Goal: Information Seeking & Learning: Learn about a topic

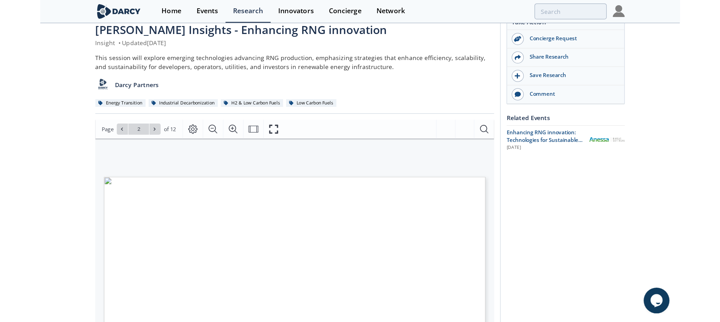
scroll to position [69, 0]
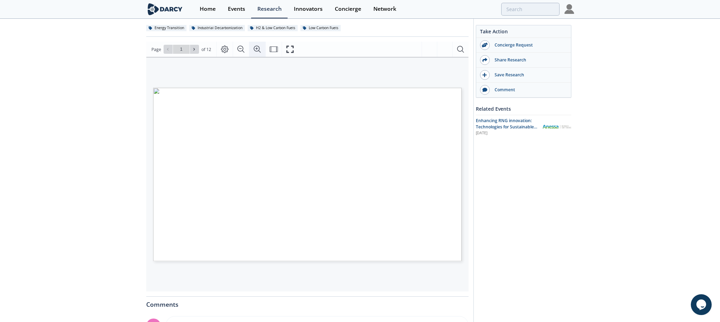
click at [256, 47] on icon "Zoom In" at bounding box center [257, 49] width 8 height 8
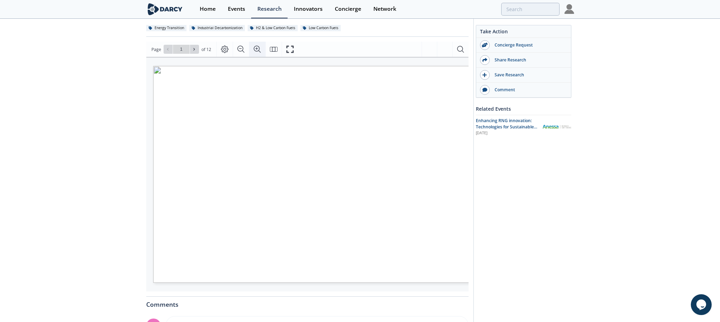
scroll to position [0, 39]
drag, startPoint x: 287, startPoint y: 292, endPoint x: 217, endPoint y: 292, distance: 69.8
click at [217, 260] on div "[PERSON_NAME] Insights - Enhancing RNG innovation Insight • Updated [DATE] This…" at bounding box center [307, 198] width 322 height 473
drag, startPoint x: 222, startPoint y: 287, endPoint x: 173, endPoint y: 275, distance: 50.4
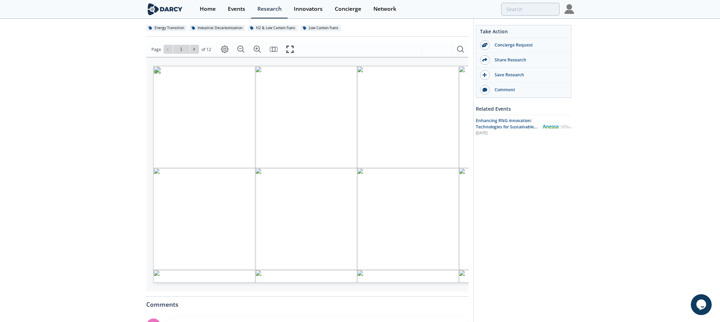
click at [167, 260] on div "[PERSON_NAME] INSIGHTS ENERGY TRANSITION LOW CARBON FUELS ENHANCING RNG INNOVAT…" at bounding box center [307, 174] width 322 height 235
click at [196, 51] on span at bounding box center [194, 49] width 5 height 5
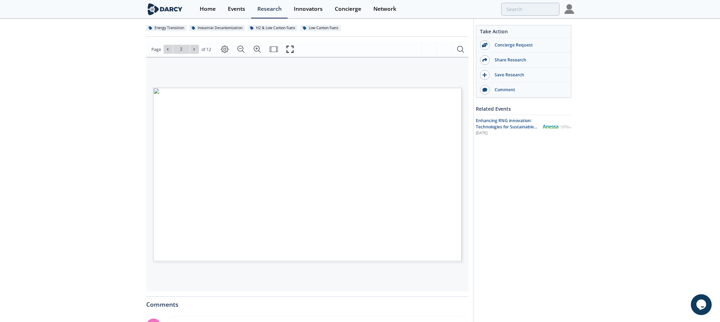
click at [290, 132] on span "Page 2" at bounding box center [518, 249] width 666 height 298
click at [257, 48] on icon "Zoom In" at bounding box center [257, 49] width 8 height 8
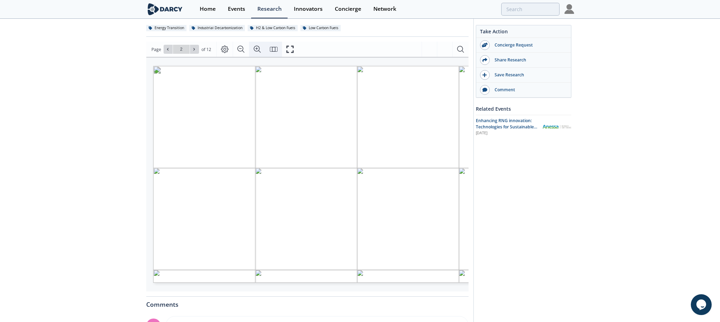
click at [272, 50] on icon "Fit Page" at bounding box center [274, 49] width 8 height 8
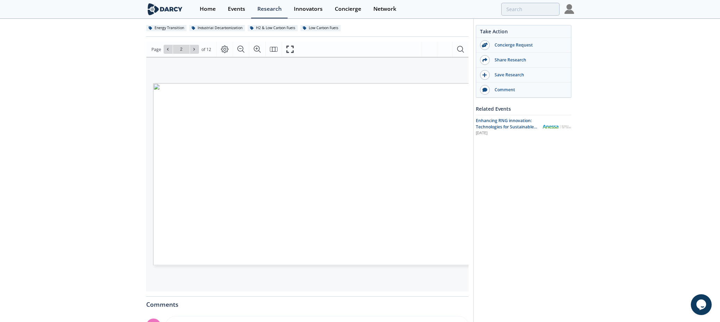
scroll to position [0, 12]
click at [258, 51] on icon "Zoom In" at bounding box center [257, 49] width 7 height 7
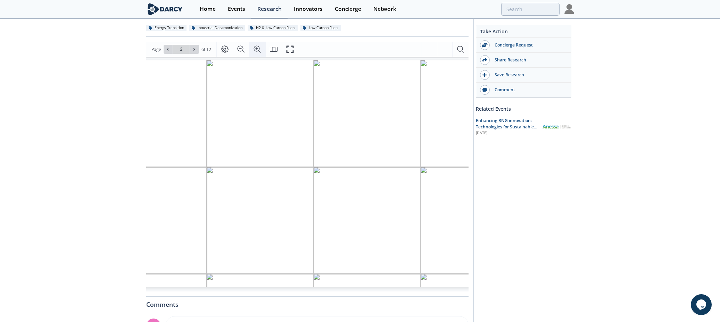
click at [258, 51] on icon "Zoom In" at bounding box center [257, 49] width 7 height 7
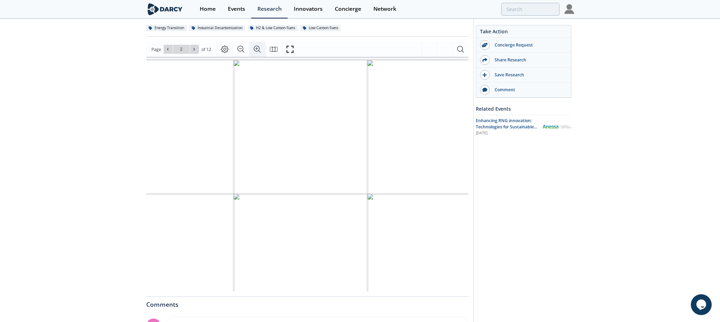
scroll to position [9, 105]
drag, startPoint x: 319, startPoint y: 293, endPoint x: 260, endPoint y: 292, distance: 59.1
click at [260, 260] on div "[PERSON_NAME] Insights - Enhancing RNG innovation Insight • Updated [DATE] This…" at bounding box center [304, 198] width 322 height 473
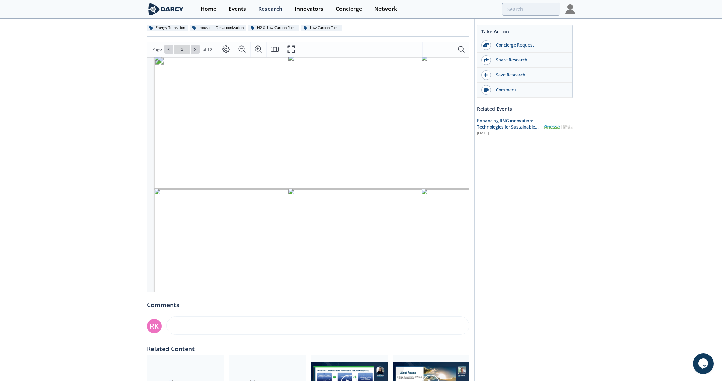
scroll to position [44, 0]
click at [233, 208] on span "with captured carbon dioxide" at bounding box center [230, 211] width 92 height 6
click at [235, 215] on span "through a methanation process" at bounding box center [236, 218] width 104 height 6
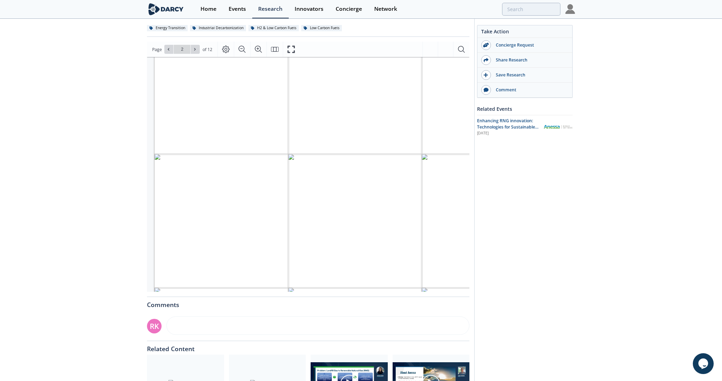
click at [236, 215] on span "through a methanation process" at bounding box center [236, 218] width 104 height 6
click at [191, 49] on button at bounding box center [195, 49] width 9 height 9
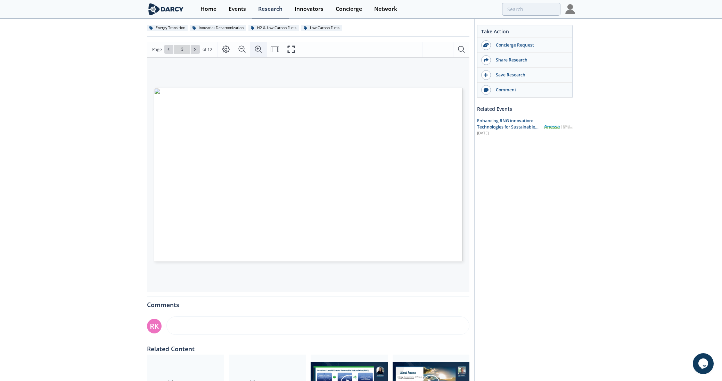
click at [255, 50] on icon "Zoom In" at bounding box center [258, 49] width 7 height 7
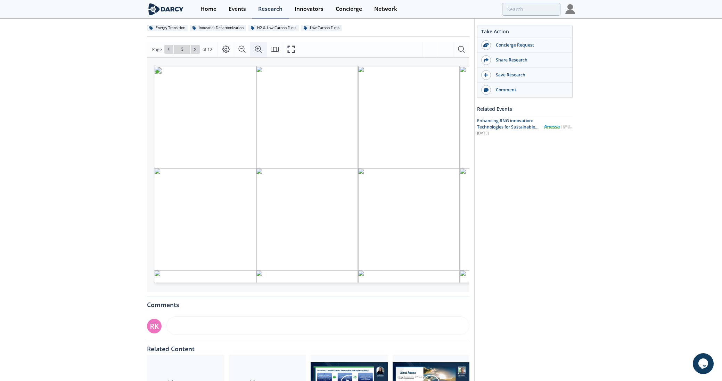
click at [256, 47] on icon "Zoom In" at bounding box center [258, 49] width 8 height 8
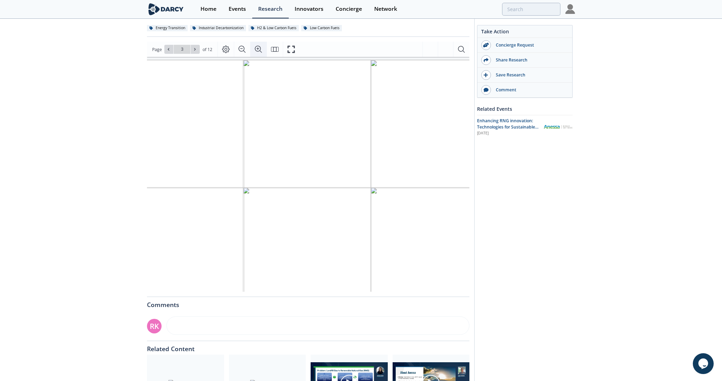
scroll to position [4, 0]
click at [246, 153] on span "produced from organic feedstocks." at bounding box center [235, 152] width 104 height 6
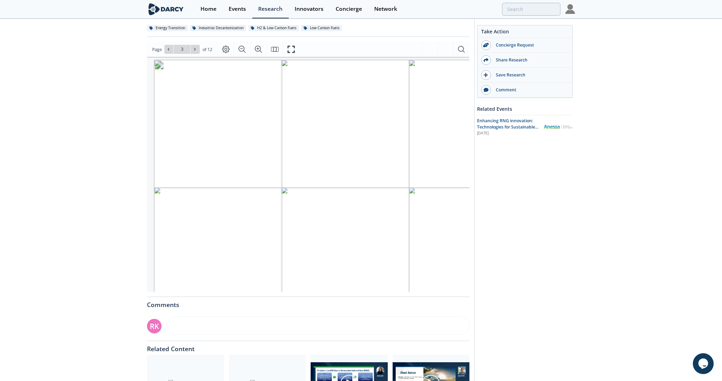
click at [246, 153] on span "produced from organic feedstocks." at bounding box center [235, 152] width 104 height 6
click at [253, 184] on span "or waste into syngas through high-" at bounding box center [236, 186] width 107 height 6
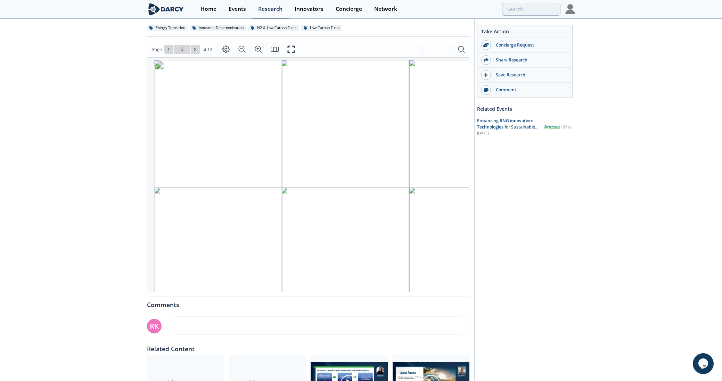
click at [254, 193] on span "temperature thermal processing," at bounding box center [232, 193] width 100 height 7
click at [198, 52] on button at bounding box center [195, 49] width 9 height 9
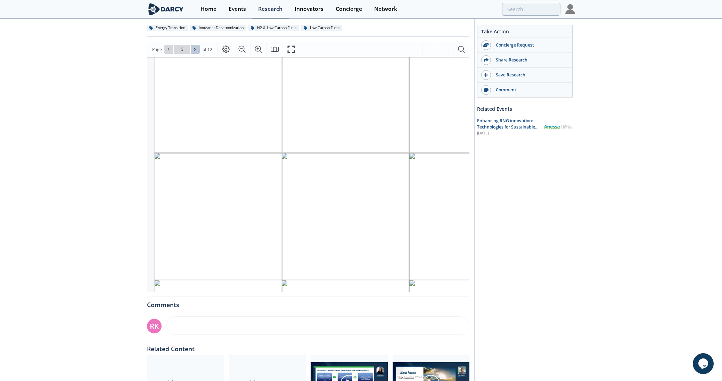
scroll to position [0, 0]
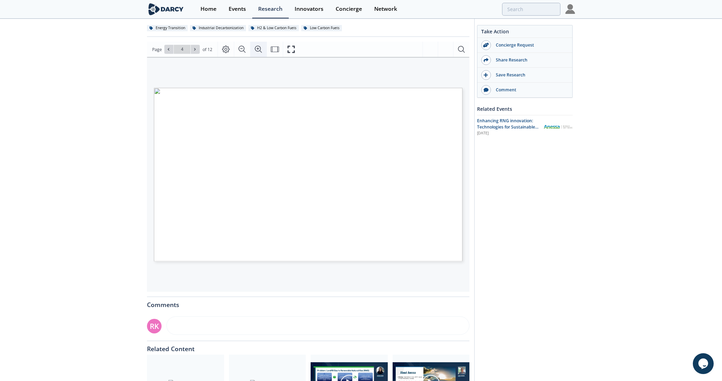
click at [262, 49] on button "Zoom In" at bounding box center [258, 49] width 16 height 15
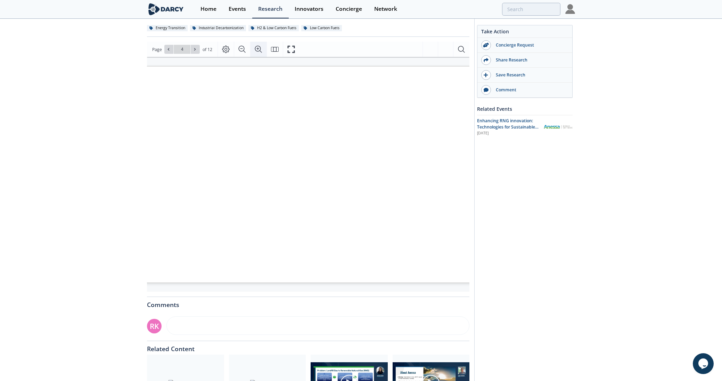
click at [261, 49] on icon "Zoom In" at bounding box center [258, 49] width 8 height 8
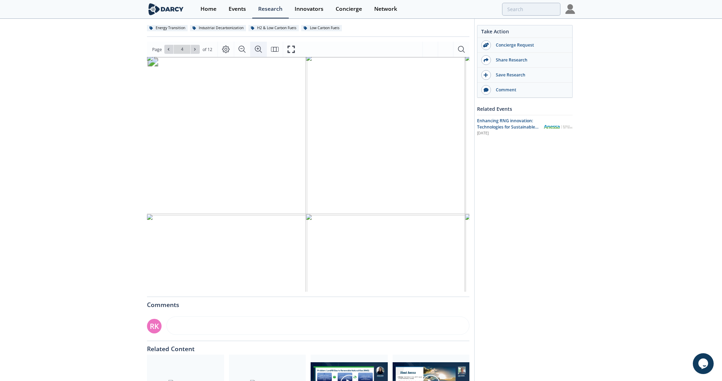
scroll to position [9, 1]
drag, startPoint x: 192, startPoint y: 152, endPoint x: 316, endPoint y: 152, distance: 124.0
click at [316, 152] on span "[DATE] biogas accounts for 40 bcm" at bounding box center [256, 152] width 134 height 8
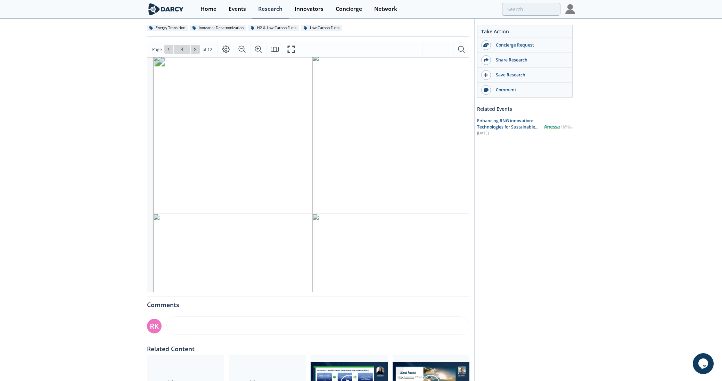
click at [296, 151] on span "[DATE] biogas accounts for 40 bcm" at bounding box center [256, 152] width 134 height 8
click at [292, 161] on span "biogas and, although RNG grows 20%" at bounding box center [260, 162] width 140 height 8
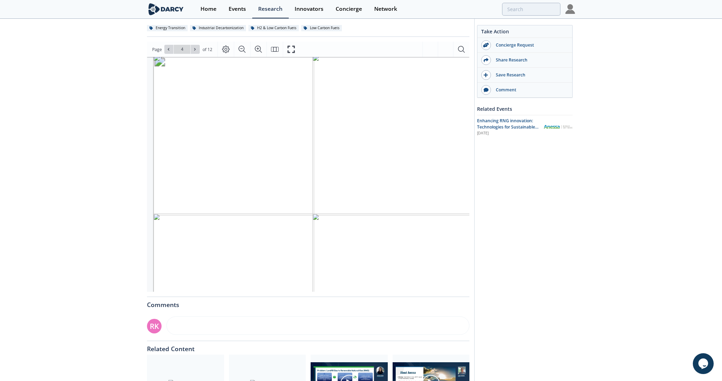
click at [292, 161] on span "biogas and, although RNG grows 20%" at bounding box center [260, 162] width 140 height 8
click at [293, 173] on span "yearly, it only meets 0.2% of gas" at bounding box center [250, 170] width 122 height 8
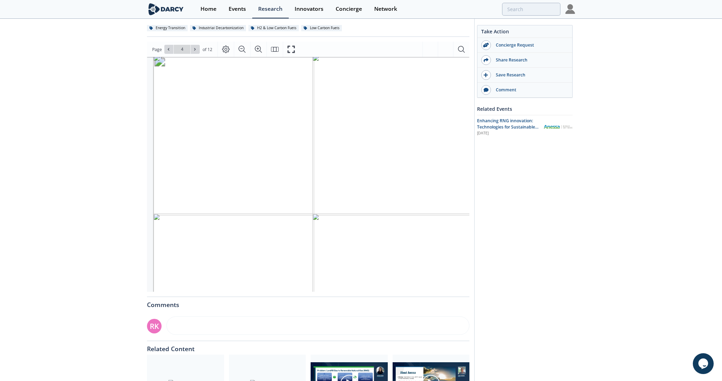
click at [274, 162] on span "biogas and, although RNG grows 20%" at bounding box center [260, 162] width 140 height 8
drag, startPoint x: 271, startPoint y: 161, endPoint x: 339, endPoint y: 163, distance: 68.5
click at [522, 55] on span "RENEWABLE NATURAL GAS (RNG) • [DATE] biogas accounts for 40 bcm e of biogas and…" at bounding box center [698, 55] width 0 height 0
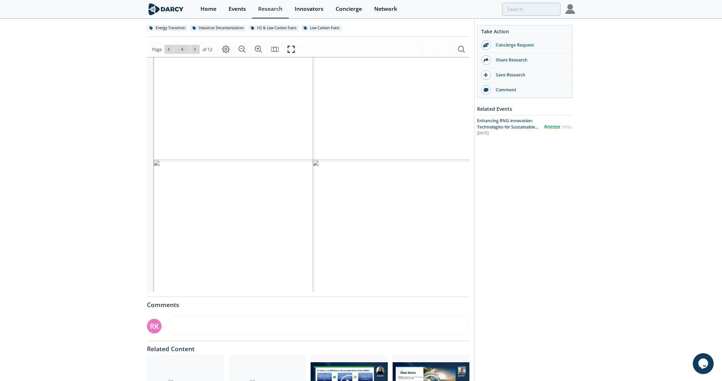
scroll to position [79, 1]
click at [194, 199] on span "are also an important driver in waste" at bounding box center [258, 203] width 136 height 8
click at [197, 210] on span "management, GHG reduction," at bounding box center [246, 212] width 112 height 8
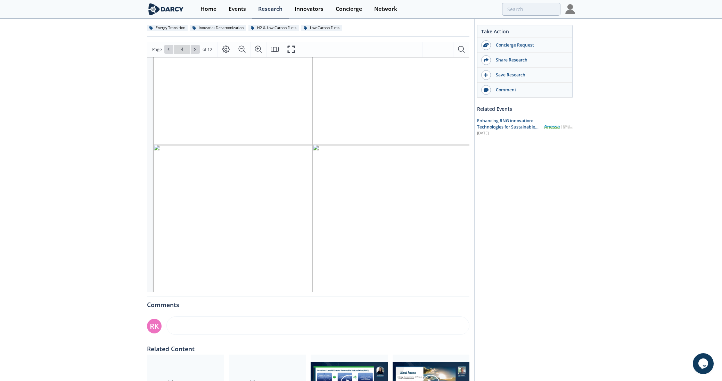
click at [197, 210] on span "management, GHG reduction," at bounding box center [246, 212] width 112 height 8
click at [203, 220] on span "circular economy, energy security," at bounding box center [253, 221] width 126 height 8
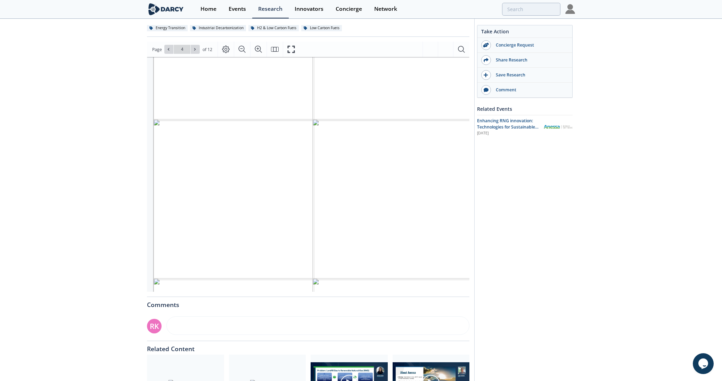
scroll to position [114, 1]
click at [279, 216] on span "Landfills, but the biggest support is" at bounding box center [257, 217] width 135 height 8
click at [284, 223] on span "for lower CI RNG, usually coming" at bounding box center [253, 226] width 128 height 8
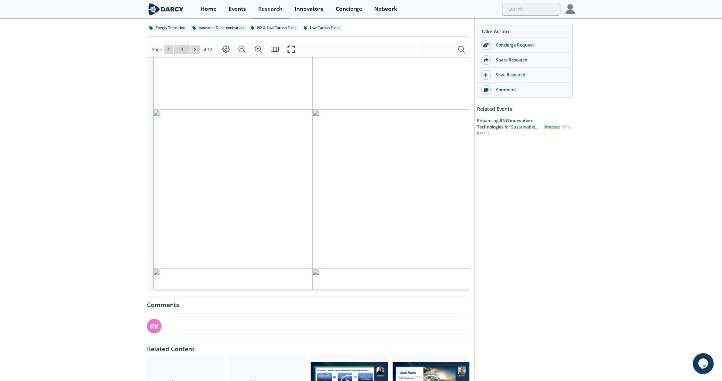
click at [284, 223] on span "for lower CI RNG, usually coming" at bounding box center [253, 226] width 128 height 8
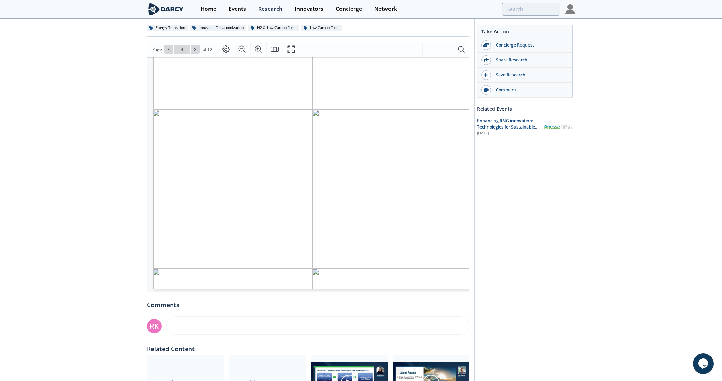
click at [284, 236] on span "from dairies and manure." at bounding box center [239, 234] width 100 height 6
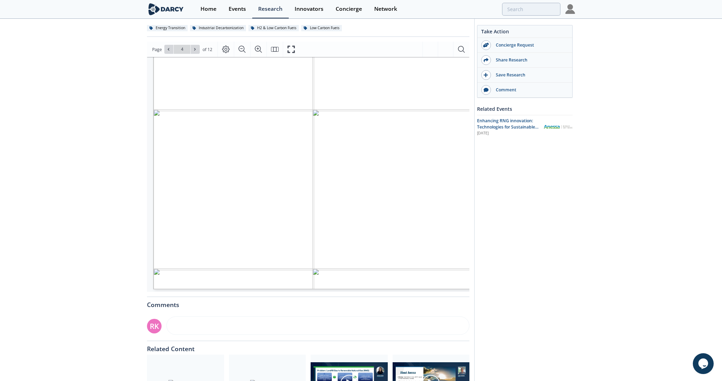
click at [289, 234] on span "from dairies and manure." at bounding box center [239, 234] width 100 height 6
drag, startPoint x: 289, startPoint y: 234, endPoint x: 203, endPoint y: 226, distance: 85.8
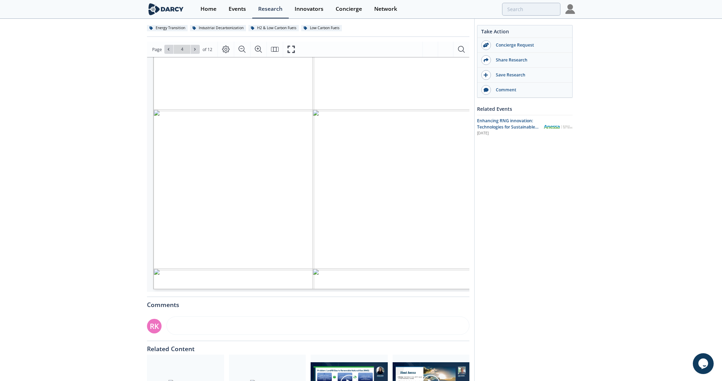
click at [203, 226] on span "for lower CI RNG, usually coming" at bounding box center [253, 226] width 128 height 8
drag, startPoint x: 203, startPoint y: 226, endPoint x: 238, endPoint y: 208, distance: 39.9
click at [205, 226] on span "for lower CI RNG, usually coming" at bounding box center [253, 226] width 128 height 8
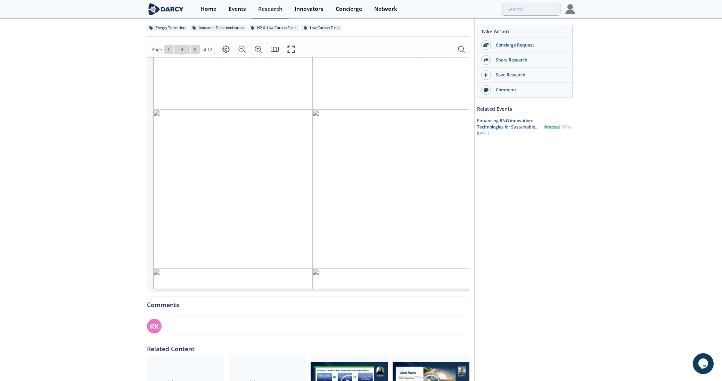
click at [238, 208] on span "In the [GEOGRAPHIC_DATA], RNG is mainly produced in" at bounding box center [297, 207] width 215 height 8
click at [255, 228] on span "for lower CI RNG, usually coming" at bounding box center [253, 226] width 128 height 8
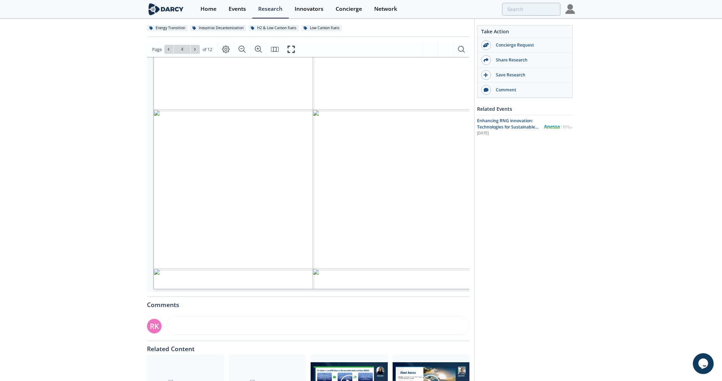
click at [255, 228] on span "for lower CI RNG, usually coming" at bounding box center [253, 226] width 128 height 8
click at [296, 153] on span "Methane yields are low ranging from 50" at bounding box center [239, 156] width 153 height 8
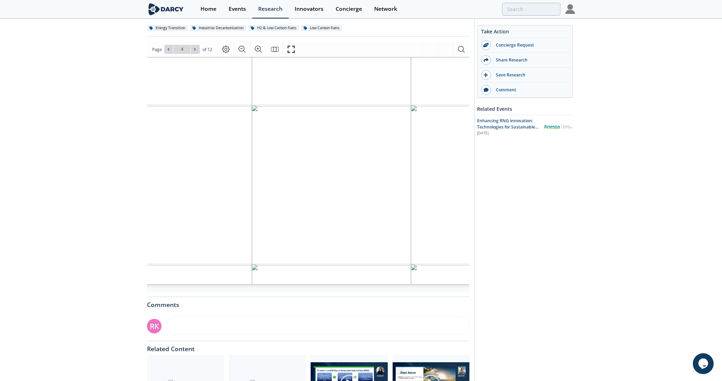
click at [244, 174] on span "Costs remain a limitation. [GEOGRAPHIC_DATA]" at bounding box center [258, 177] width 190 height 6
click at [245, 161] on span "in the mix." at bounding box center [226, 164] width 39 height 6
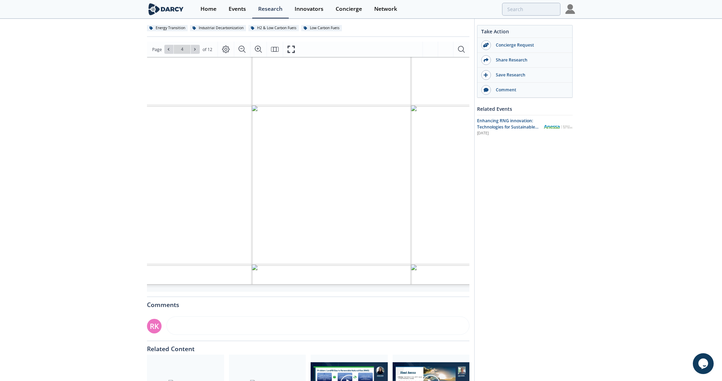
click at [245, 161] on span "in the mix." at bounding box center [226, 164] width 39 height 6
click at [246, 161] on span "in the mix." at bounding box center [226, 164] width 39 height 6
drag, startPoint x: 243, startPoint y: 161, endPoint x: 160, endPoint y: 146, distance: 84.6
click at [160, 146] on div "RENEWABLE NATURAL GAS (RNG) • [DATE] biogas accounts for 40 bcm e of biogas and…" at bounding box center [477, 252] width 1088 height 612
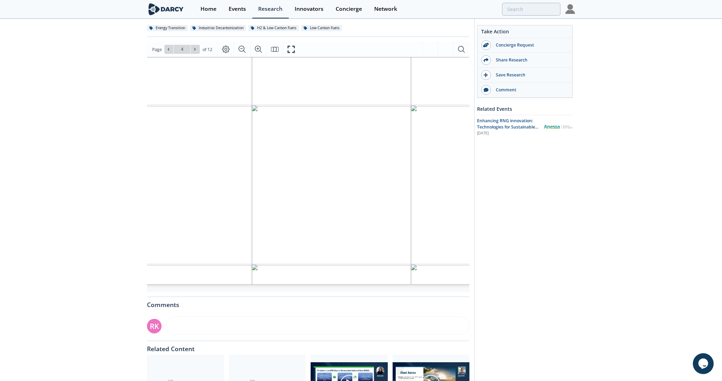
drag, startPoint x: 163, startPoint y: 150, endPoint x: 256, endPoint y: 155, distance: 92.9
click at [190, 152] on span "Methane yields are low ranging from 50" at bounding box center [239, 156] width 153 height 8
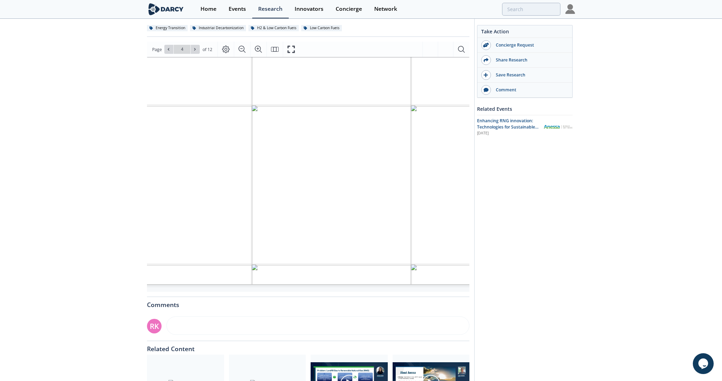
click at [190, 152] on span "Methane yields are low ranging from 50" at bounding box center [239, 156] width 153 height 8
click at [191, 152] on span "Methane yields are low ranging from 50" at bounding box center [239, 156] width 153 height 8
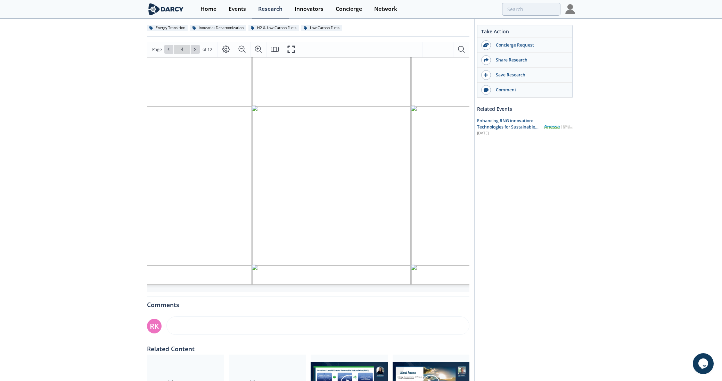
click at [181, 152] on span "Methane yields are low ranging from 50" at bounding box center [239, 156] width 153 height 8
drag, startPoint x: 165, startPoint y: 149, endPoint x: 249, endPoint y: 150, distance: 83.4
click at [249, 152] on span "Methane yields are low ranging from 50" at bounding box center [239, 156] width 153 height 8
click at [248, 152] on span "Methane yields are low ranging from 50" at bounding box center [239, 156] width 153 height 8
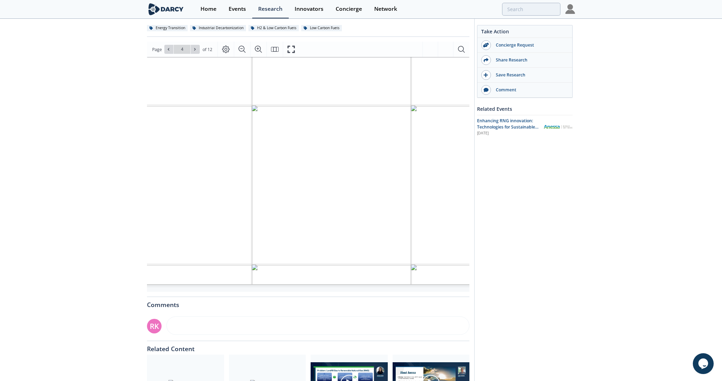
click at [248, 152] on span "Methane yields are low ranging from 50" at bounding box center [239, 156] width 153 height 8
drag, startPoint x: 245, startPoint y: 162, endPoint x: 240, endPoint y: 161, distance: 4.9
click at [242, 162] on span "in the mix." at bounding box center [226, 164] width 39 height 6
drag, startPoint x: 194, startPoint y: 158, endPoint x: 179, endPoint y: 154, distance: 14.9
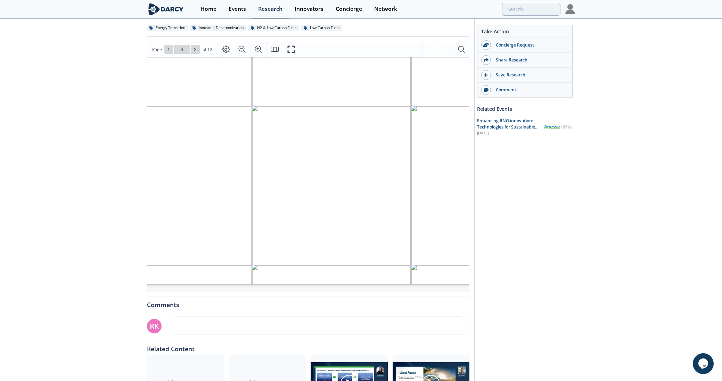
click at [179, 154] on div "RENEWABLE NATURAL GAS (RNG) • [DATE] biogas accounts for 40 bcm e of biogas and…" at bounding box center [477, 252] width 1088 height 612
click at [179, 154] on span "Methane yields are low ranging from 50" at bounding box center [239, 156] width 153 height 8
drag, startPoint x: 372, startPoint y: 286, endPoint x: 445, endPoint y: 289, distance: 73.4
click at [446, 260] on div "RENEWABLE NATURAL GAS (RNG) • [DATE] biogas accounts for 40 bcm e of biogas and…" at bounding box center [308, 174] width 322 height 235
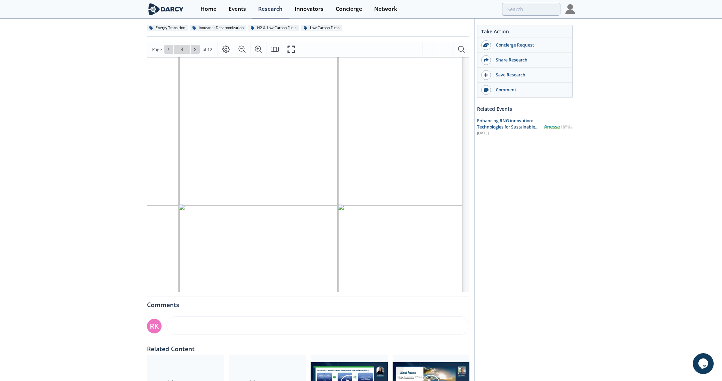
scroll to position [0, 299]
click at [198, 48] on button at bounding box center [195, 49] width 9 height 9
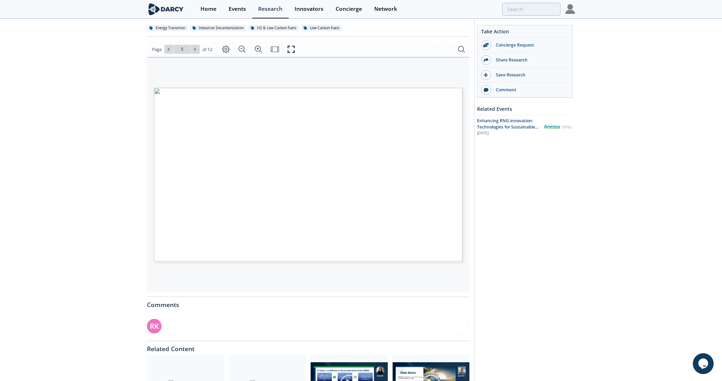
scroll to position [0, 0]
drag, startPoint x: 201, startPoint y: 142, endPoint x: 223, endPoint y: 149, distance: 23.4
click at [223, 91] on p "Wastewater Treatment Plants & Sewage Sludge" at bounding box center [296, 91] width 285 height 0
click at [223, 149] on span "Sewage Sludge" at bounding box center [210, 149] width 29 height 4
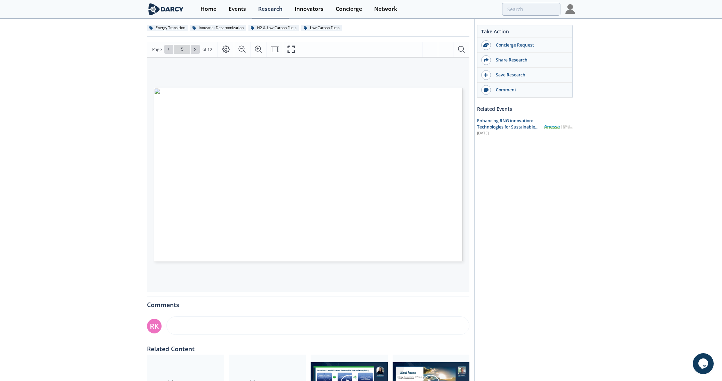
click at [223, 149] on span "Sewage Sludge" at bounding box center [210, 149] width 29 height 4
click at [225, 160] on span "Page 5" at bounding box center [528, 334] width 668 height 353
click at [231, 172] on span "Page 5" at bounding box center [528, 334] width 668 height 353
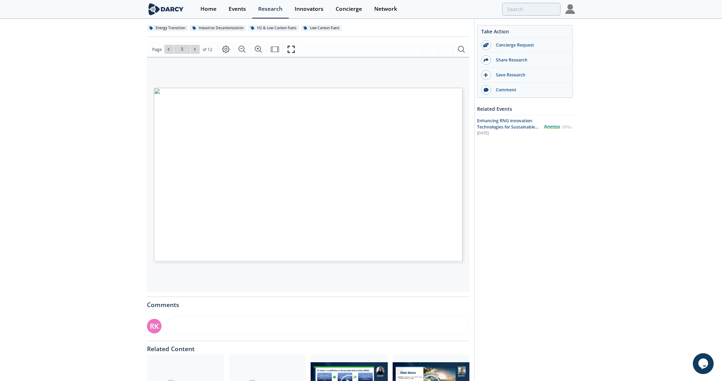
click at [231, 172] on span "Page 5" at bounding box center [528, 334] width 668 height 353
click at [225, 174] on span "Organics (SSO)" at bounding box center [211, 176] width 29 height 4
click at [222, 170] on span "Source Separated" at bounding box center [210, 171] width 33 height 4
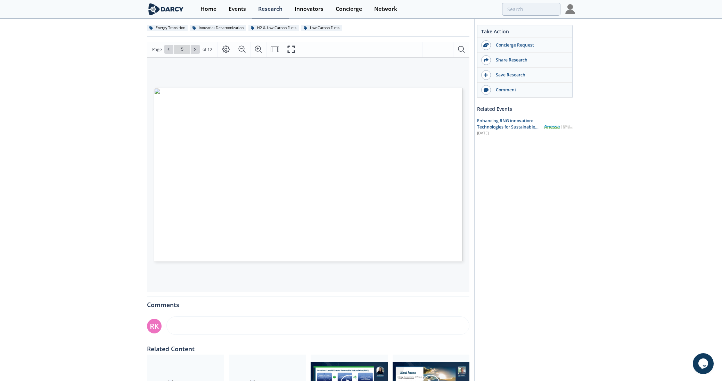
click at [222, 170] on span "Source Separated" at bounding box center [210, 171] width 33 height 4
click at [253, 156] on span "Digestion" at bounding box center [258, 158] width 18 height 4
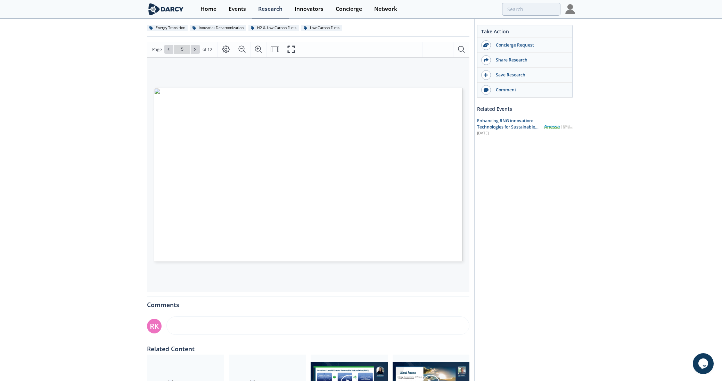
click at [256, 155] on span "Anaerobic" at bounding box center [257, 153] width 19 height 3
click at [291, 156] on span "Biogas" at bounding box center [293, 156] width 14 height 4
drag, startPoint x: 321, startPoint y: 200, endPoint x: 309, endPoint y: 189, distance: 17.2
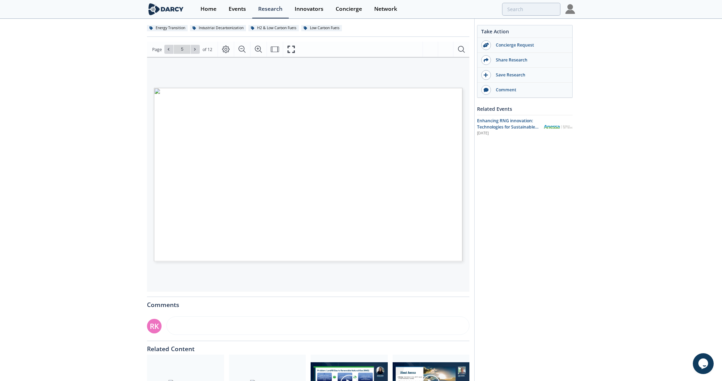
click at [321, 200] on span "Page 5" at bounding box center [649, 330] width 668 height 353
click at [198, 49] on button at bounding box center [195, 49] width 9 height 9
type input "6"
click at [255, 48] on icon "Zoom In" at bounding box center [258, 49] width 8 height 8
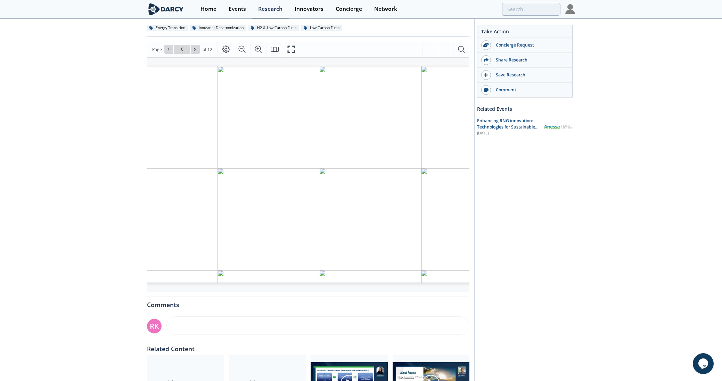
drag, startPoint x: 256, startPoint y: 190, endPoint x: 366, endPoint y: 197, distance: 110.3
click at [119, 67] on tr "Challenges • Feedstock costs (sourcing, transport, pre-treatment, etc.) • Incon…" at bounding box center [117, 67] width 3 height 0
click at [187, 199] on span "Inconsistent supply and /or" at bounding box center [211, 200] width 59 height 5
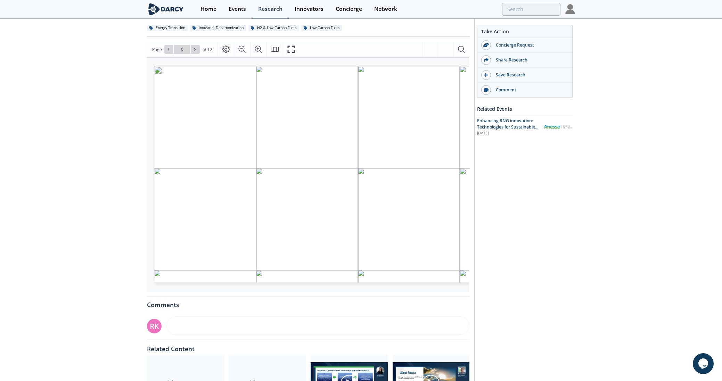
click at [187, 199] on span "Inconsistent supply and /or" at bounding box center [211, 200] width 59 height 5
click at [190, 204] on span "quality of organics" at bounding box center [202, 206] width 41 height 5
click at [193, 206] on span "quality of organics" at bounding box center [202, 206] width 41 height 5
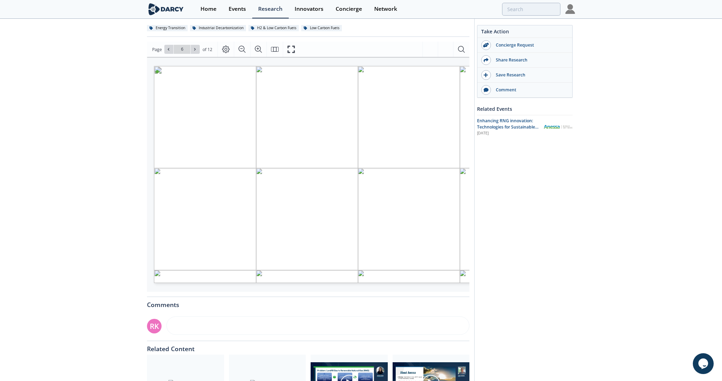
click at [193, 206] on span "quality of organics" at bounding box center [202, 206] width 41 height 5
click at [189, 224] on span "Collection logistics" at bounding box center [202, 224] width 41 height 5
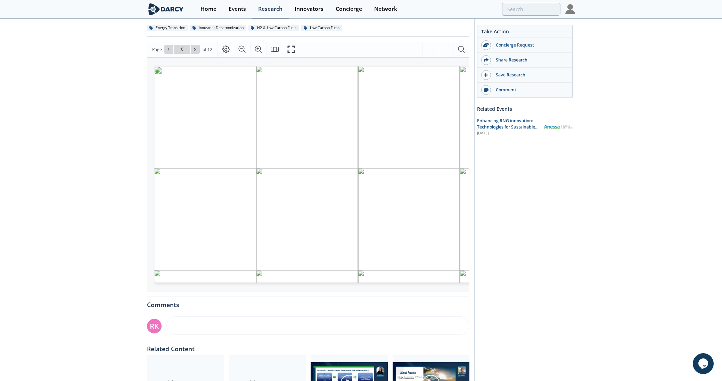
click at [194, 230] on span "Blockchain tracking" at bounding box center [204, 230] width 44 height 5
click at [198, 233] on span "Optical sorting & AI" at bounding box center [203, 235] width 42 height 5
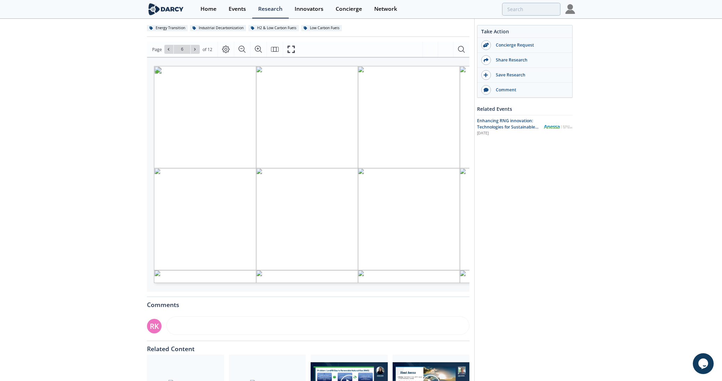
click at [198, 233] on span "Optical sorting & AI" at bounding box center [203, 235] width 42 height 5
click at [220, 237] on span "Optical sorting & AI" at bounding box center [203, 235] width 42 height 5
click at [221, 237] on span "Optical sorting & AI" at bounding box center [203, 235] width 42 height 5
click at [228, 238] on span "Page 6" at bounding box center [621, 374] width 835 height 441
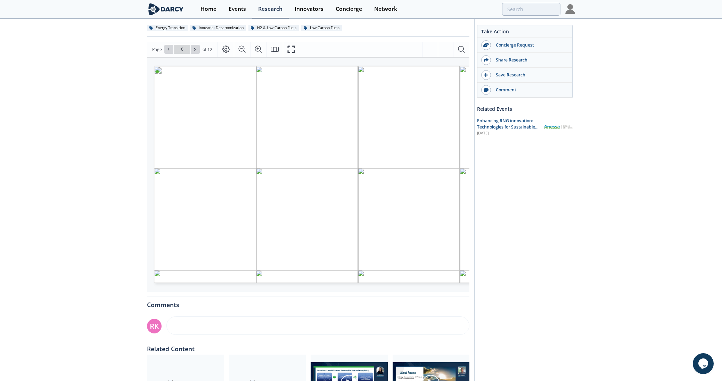
click at [228, 238] on span "Page 6" at bounding box center [621, 374] width 835 height 441
click at [233, 241] on span "Ultrasonic disintegration," at bounding box center [209, 240] width 55 height 5
click at [237, 246] on span "Page 6" at bounding box center [621, 374] width 835 height 441
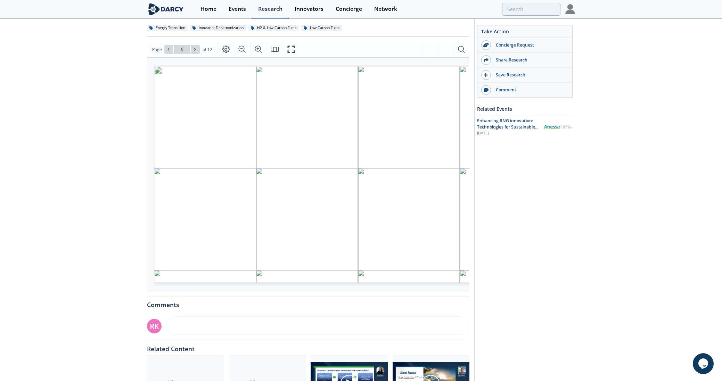
drag, startPoint x: 234, startPoint y: 246, endPoint x: 195, endPoint y: 244, distance: 39.0
click at [195, 69] on span "Challenges • Feedstock costs (sourcing, transport, pre-treatment, etc.) • Incon…" at bounding box center [377, 67] width 446 height 3
click at [195, 244] on span "thermal hydrolysis, etc." at bounding box center [206, 246] width 50 height 5
click at [196, 244] on span "thermal hydrolysis, etc." at bounding box center [206, 246] width 50 height 5
click at [197, 244] on span "thermal hydrolysis, etc." at bounding box center [206, 246] width 50 height 5
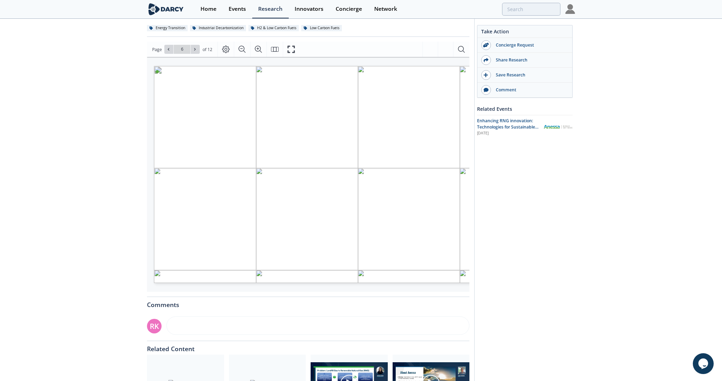
click at [215, 245] on span "thermal hydrolysis, etc." at bounding box center [206, 246] width 50 height 5
drag, startPoint x: 277, startPoint y: 209, endPoint x: 309, endPoint y: 218, distance: 33.1
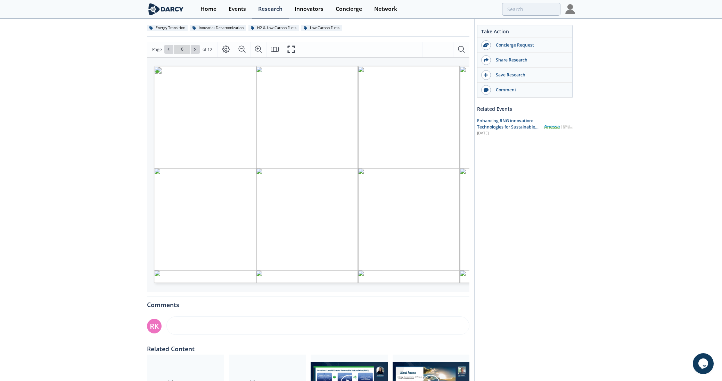
click at [309, 69] on span "Challenges • Feedstock costs (sourcing, transport, pre-treatment, etc.) • Incon…" at bounding box center [377, 67] width 446 height 3
click at [299, 215] on span "controllable" at bounding box center [287, 213] width 26 height 3
drag, startPoint x: 299, startPoint y: 214, endPoint x: 277, endPoint y: 205, distance: 24.3
click at [156, 67] on span "• Low methane yields (40 to 60%) • Expensive digesters • LFG: production is not…" at bounding box center [156, 67] width 0 height 0
click at [277, 205] on span "Expensive digesters" at bounding box center [296, 203] width 44 height 5
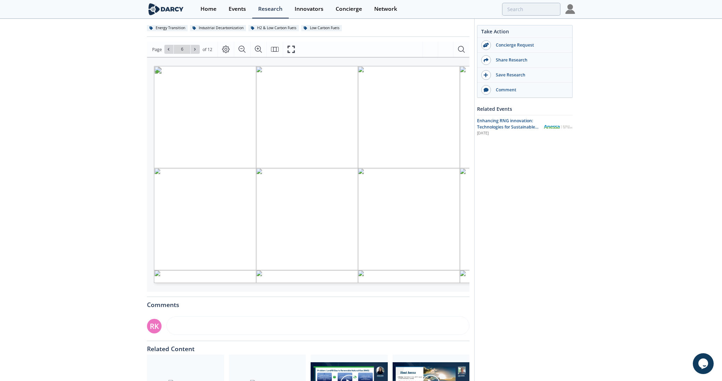
click at [277, 205] on span "Expensive digesters" at bounding box center [296, 203] width 44 height 5
click at [310, 213] on span "[PERSON_NAME]" at bounding box center [310, 213] width 41 height 3
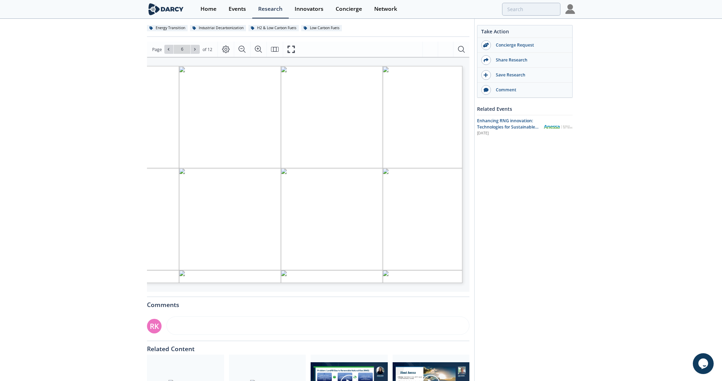
click at [310, 213] on span "[PERSON_NAME]" at bounding box center [310, 213] width 41 height 3
click at [319, 219] on span "Page 6" at bounding box center [696, 368] width 835 height 441
click at [319, 229] on span "Automated quality control" at bounding box center [318, 230] width 59 height 5
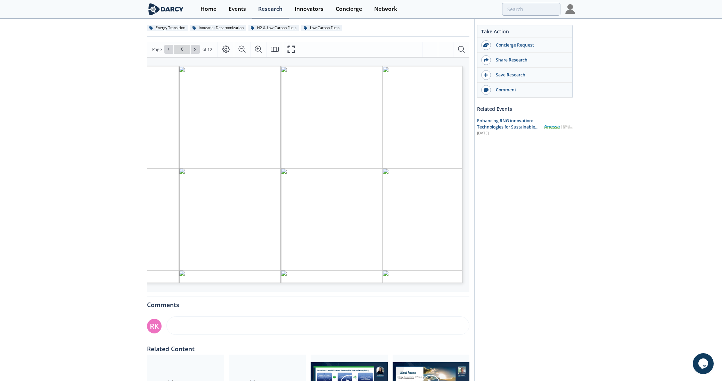
click at [319, 229] on span "Automated quality control" at bounding box center [318, 230] width 59 height 5
click at [323, 242] on span "Page 6" at bounding box center [696, 368] width 835 height 441
click at [317, 239] on span "Rapid-cycle PSA" at bounding box center [308, 240] width 36 height 5
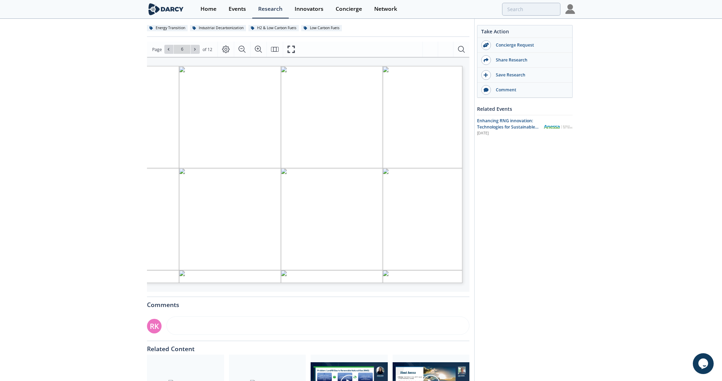
click at [317, 239] on span "Rapid-cycle PSA" at bounding box center [308, 240] width 36 height 5
click at [317, 233] on span "Advanced membranes" at bounding box center [314, 234] width 51 height 3
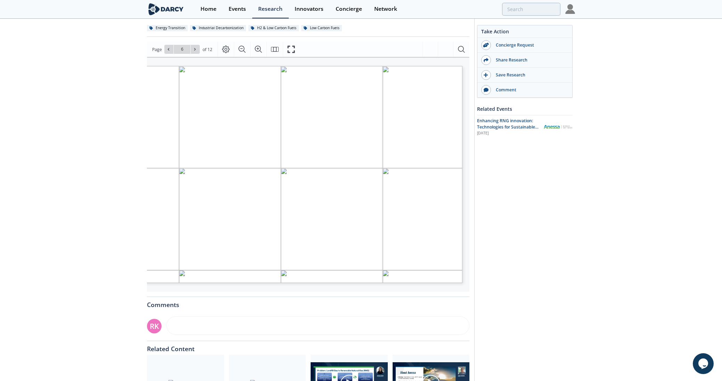
click at [318, 236] on span "Advanced membranes" at bounding box center [314, 234] width 51 height 3
click at [320, 241] on span "Rapid-cycle PSA" at bounding box center [308, 240] width 36 height 5
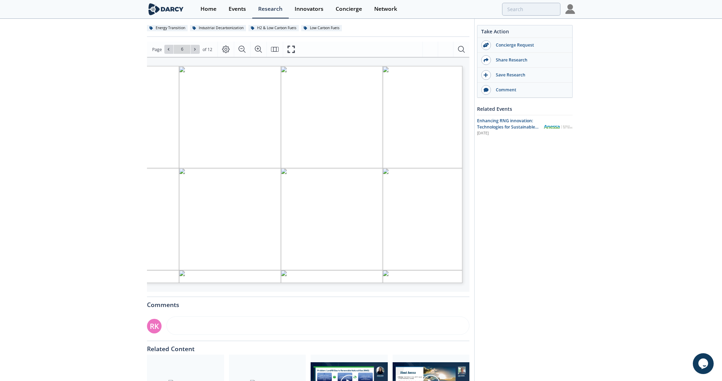
click at [320, 241] on span "Rapid-cycle PSA" at bounding box center [308, 240] width 36 height 5
click at [409, 191] on span "Continuous flow can conflict" at bounding box center [413, 192] width 62 height 4
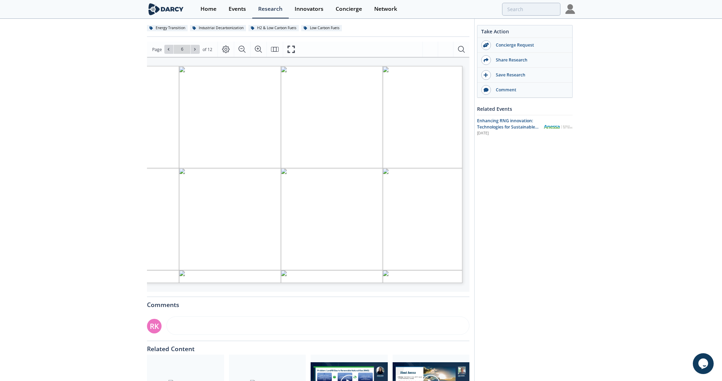
click at [407, 203] on span "Pipeline specs. required" at bounding box center [409, 203] width 52 height 5
click at [395, 198] on span "with grid demand" at bounding box center [402, 198] width 40 height 5
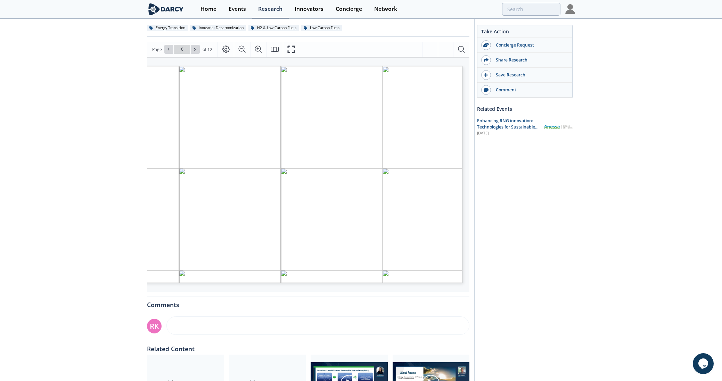
click at [388, 194] on span "Continuous flow can conflict" at bounding box center [413, 192] width 62 height 4
drag, startPoint x: 382, startPoint y: 194, endPoint x: 416, endPoint y: 195, distance: 33.7
click at [416, 69] on span "Challenges • Feedstock costs (sourcing, transport, pre-treatment, etc.) • Incon…" at bounding box center [300, 67] width 446 height 3
drag, startPoint x: 377, startPoint y: 205, endPoint x: 407, endPoint y: 204, distance: 30.2
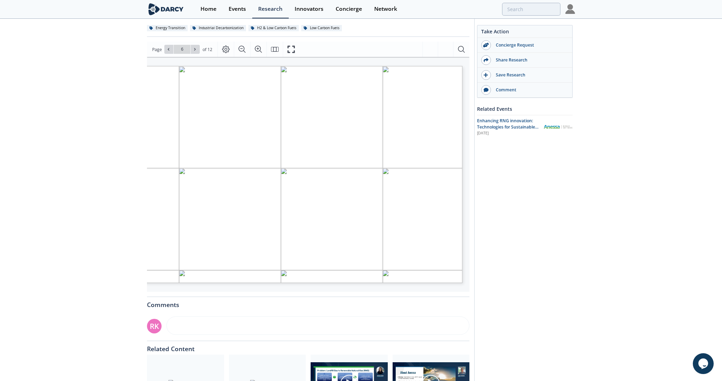
click at [407, 69] on span "Challenges • Feedstock costs (sourcing, transport, pre-treatment, etc.) • Incon…" at bounding box center [300, 67] width 446 height 3
click at [407, 204] on span "Pipeline specs. required" at bounding box center [409, 203] width 52 height 5
click at [408, 208] on span "Pipeline injection sites are not" at bounding box center [415, 208] width 65 height 5
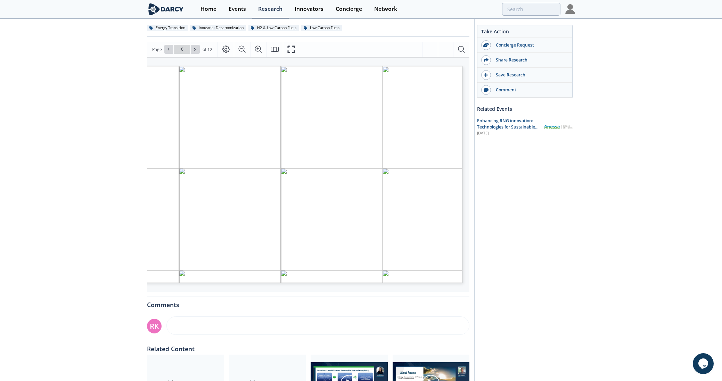
click at [408, 208] on span "Pipeline injection sites are not" at bounding box center [415, 208] width 65 height 5
click at [407, 215] on span "always available" at bounding box center [399, 214] width 35 height 5
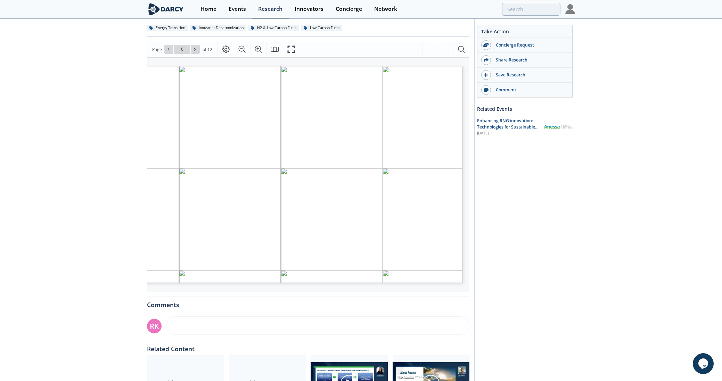
click at [409, 215] on span "always available" at bounding box center [399, 214] width 35 height 5
drag, startPoint x: 411, startPoint y: 215, endPoint x: 381, endPoint y: 208, distance: 31.0
click at [81, 67] on span "Pipeline injection sites are not always available" at bounding box center [81, 67] width 0 height 0
click at [389, 232] on span "Certification platforms" at bounding box center [407, 230] width 50 height 5
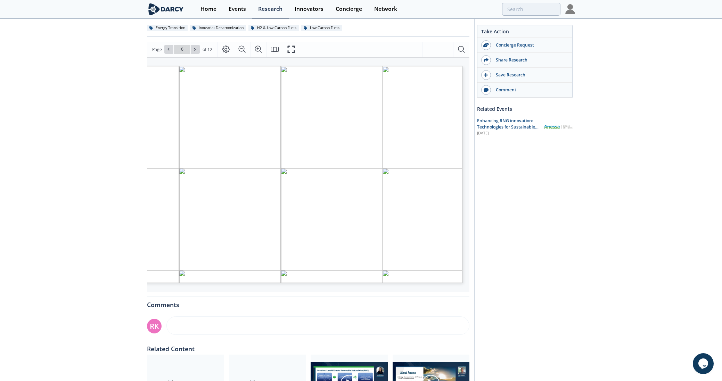
click at [389, 232] on span "Certification platforms" at bounding box center [407, 230] width 50 height 5
click at [368, 260] on div "Challenges • Feedstock costs (sourcing, transport, pre-treatment, etc.) • Incon…" at bounding box center [273, 178] width 393 height 224
click at [366, 260] on div "Challenges • Feedstock costs (sourcing, transport, pre-treatment, etc.) • Incon…" at bounding box center [273, 178] width 393 height 224
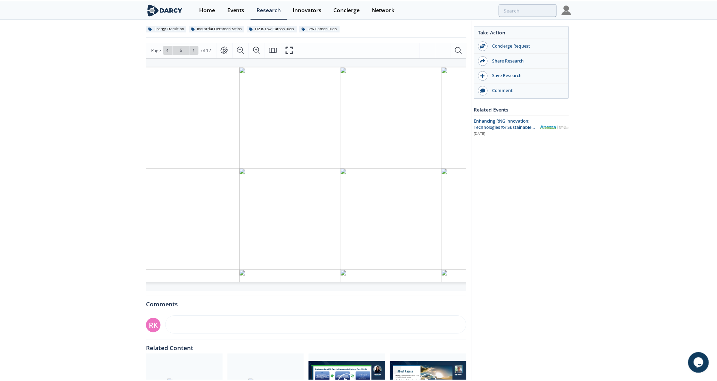
scroll to position [0, 0]
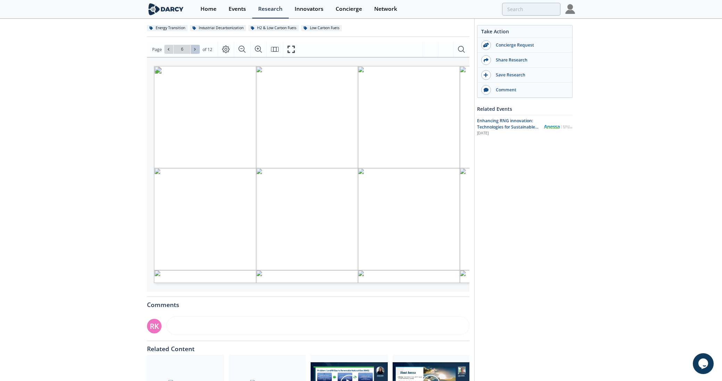
click at [195, 52] on span at bounding box center [195, 49] width 5 height 5
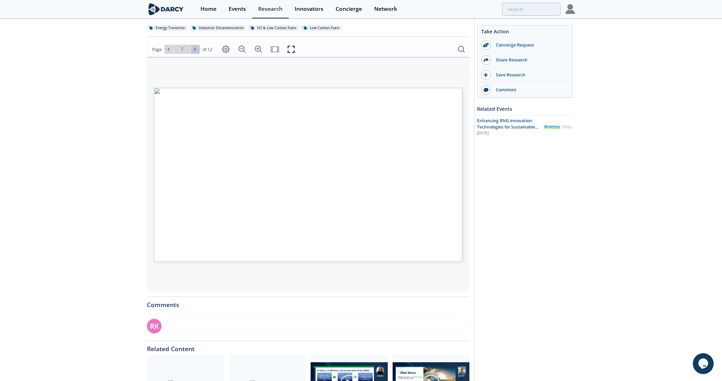
click at [196, 50] on icon at bounding box center [195, 49] width 4 height 4
click at [197, 50] on button at bounding box center [195, 49] width 9 height 9
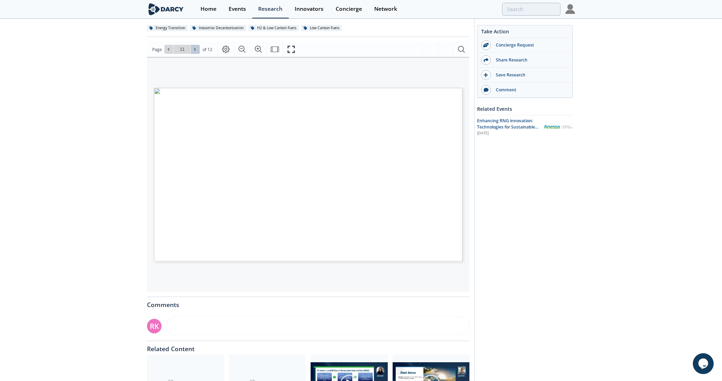
type input "12"
